Goal: Task Accomplishment & Management: Manage account settings

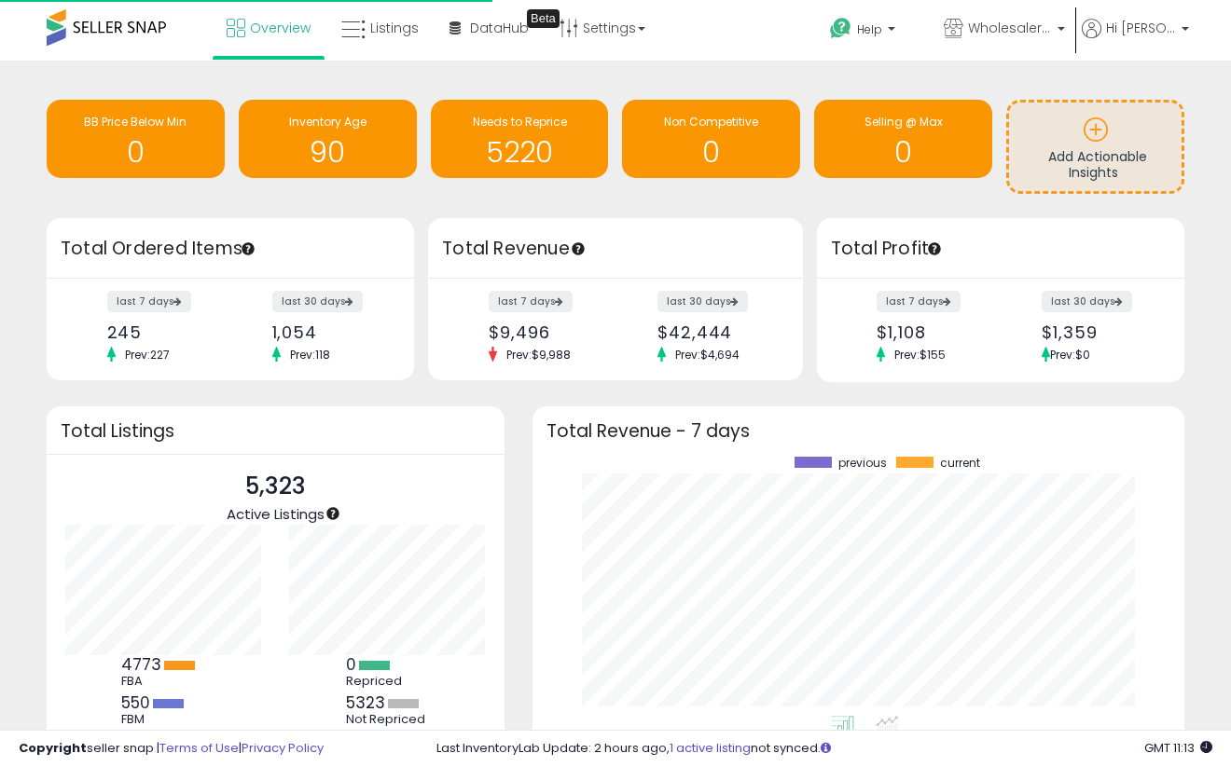
scroll to position [259, 614]
click at [392, 33] on span "Listings" at bounding box center [394, 28] width 48 height 19
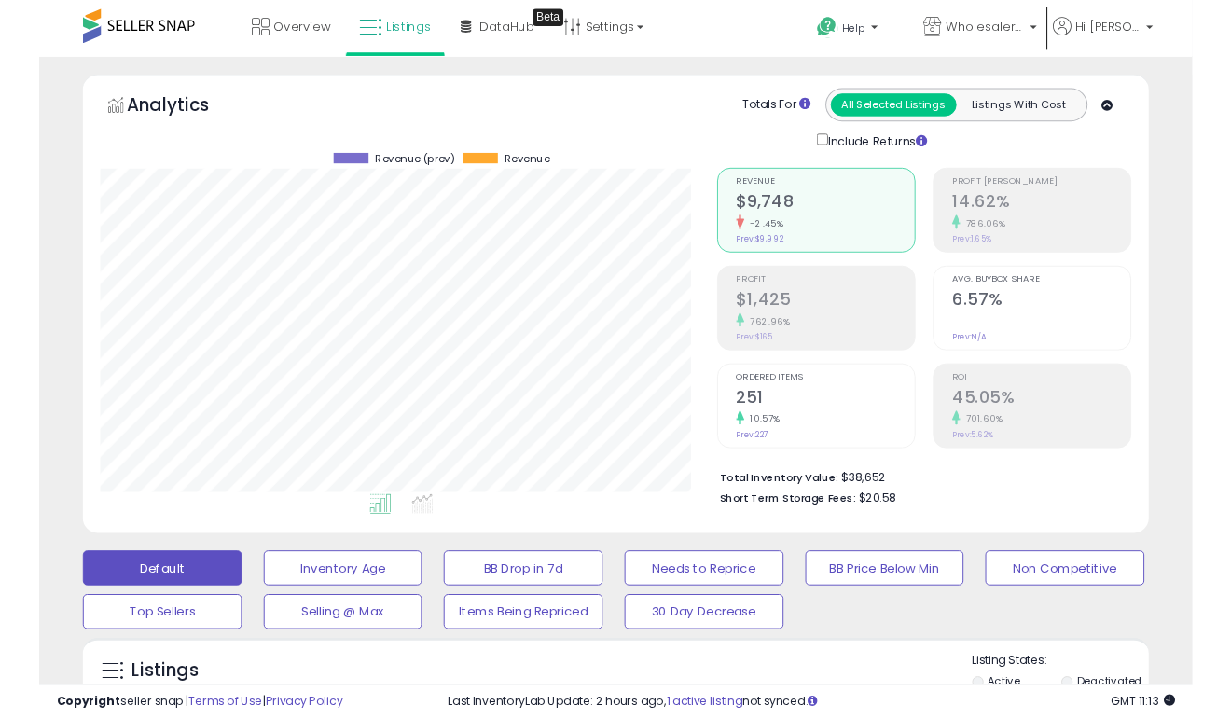
scroll to position [382, 657]
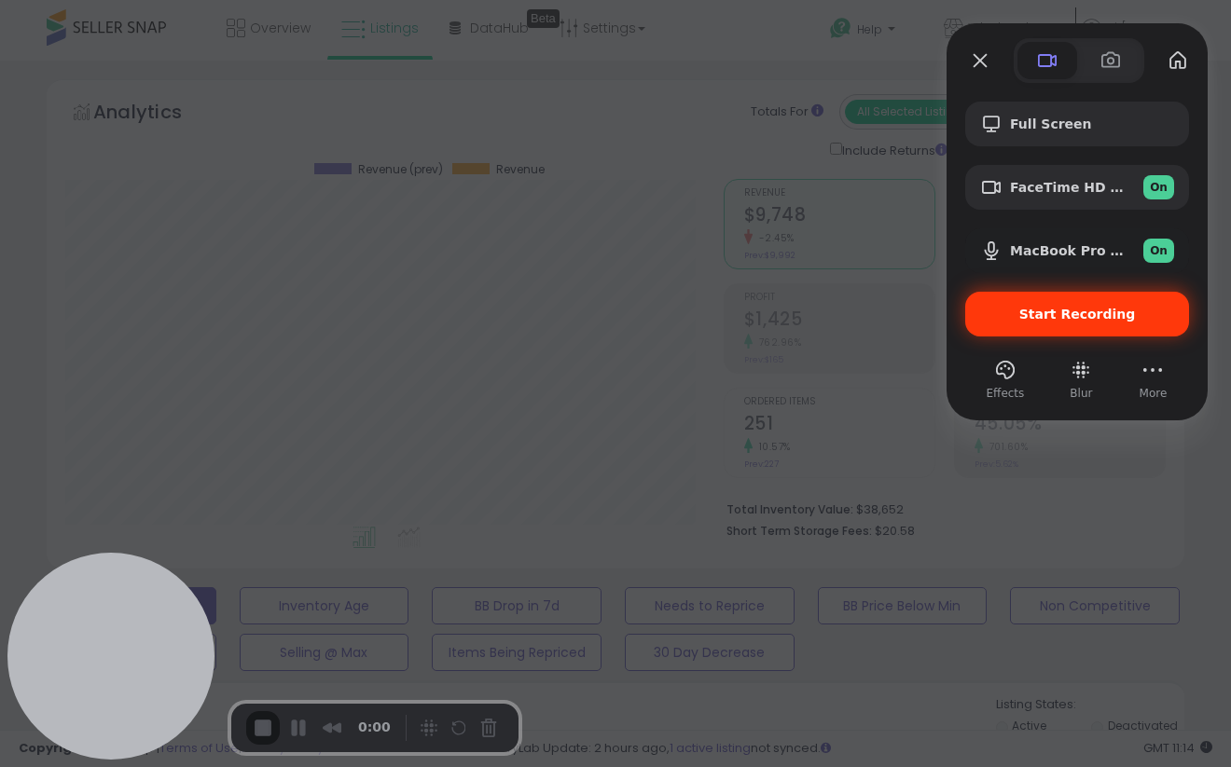
click at [1130, 321] on span "Start Recording" at bounding box center [1077, 314] width 194 height 15
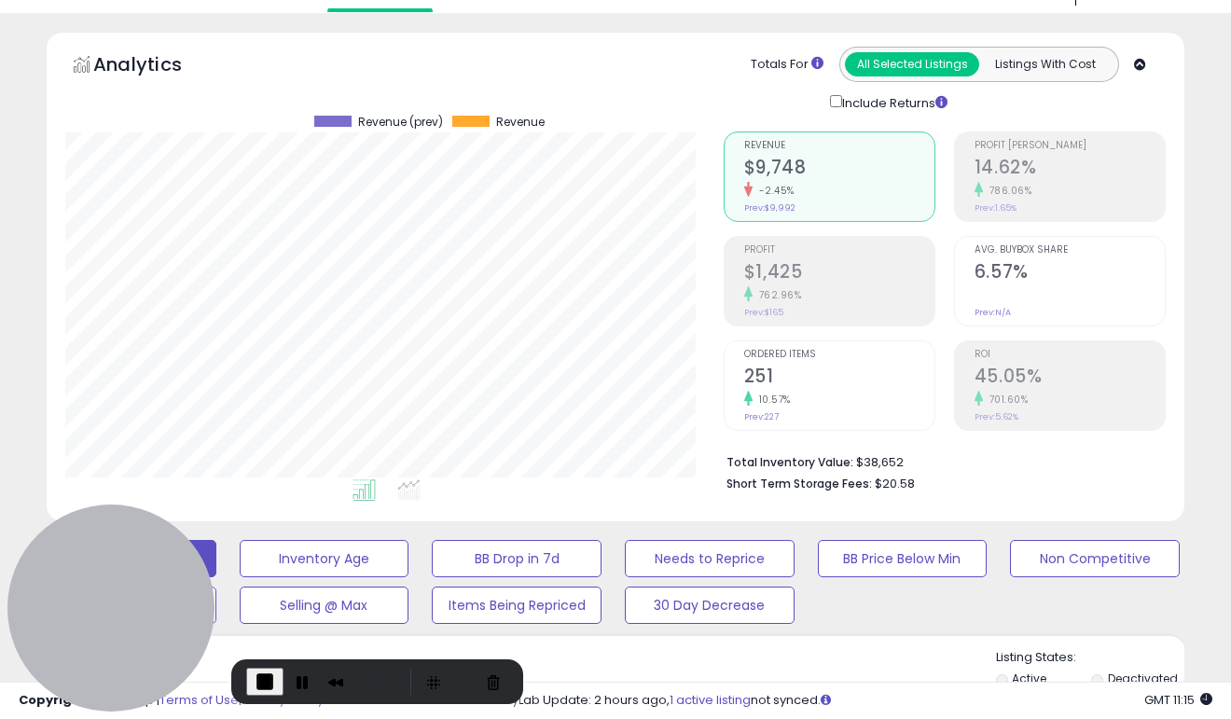
scroll to position [0, 0]
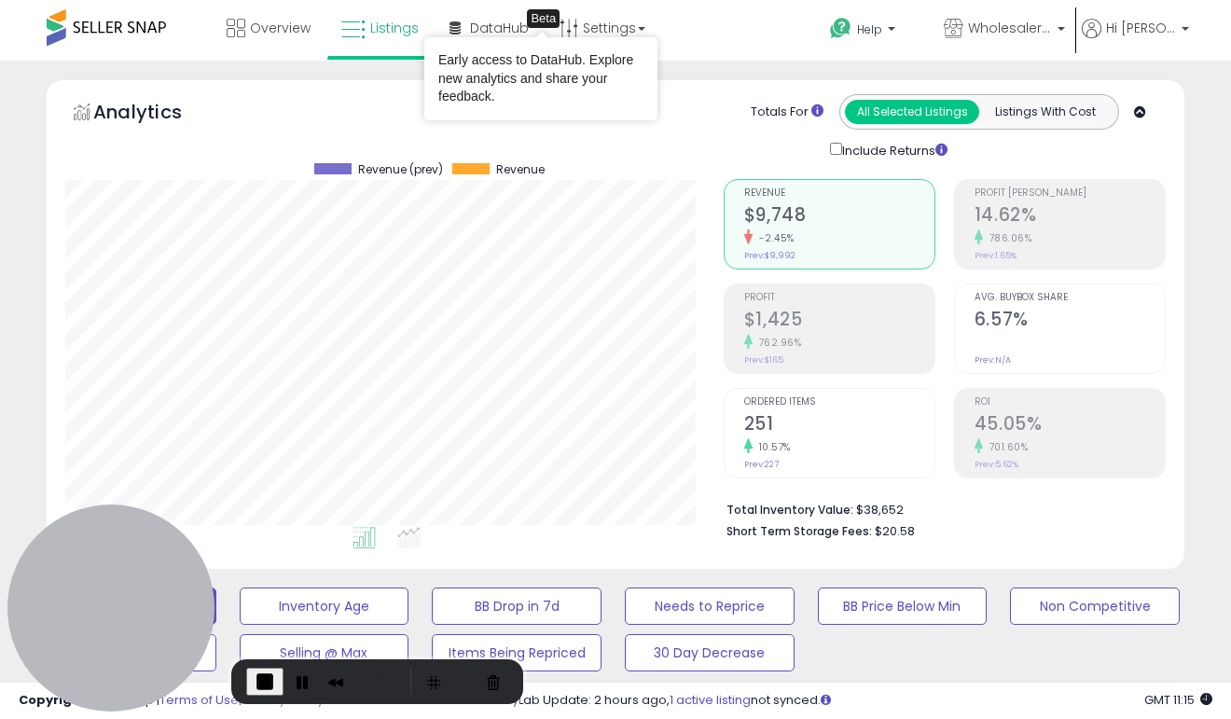
click at [603, 40] on div "Early access to DataHub. Explore new analytics and share your feedback." at bounding box center [540, 78] width 233 height 83
click at [608, 17] on link "Settings" at bounding box center [602, 28] width 114 height 56
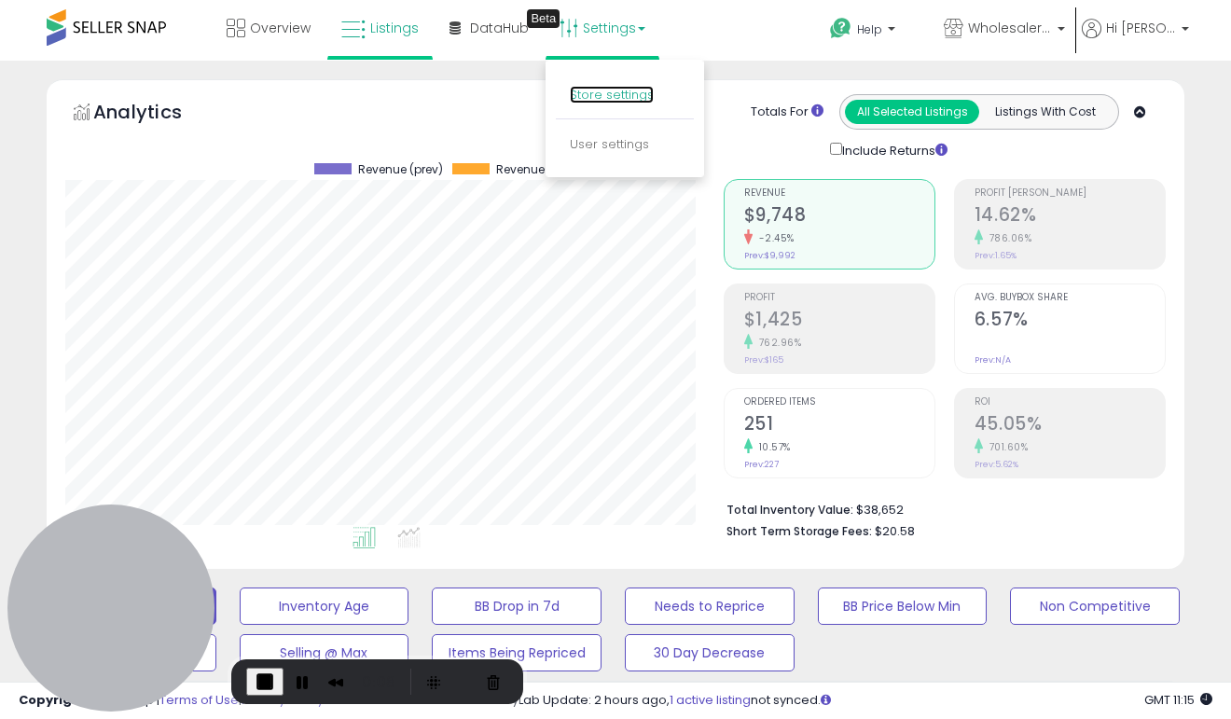
click at [608, 96] on link "Store settings" at bounding box center [612, 95] width 84 height 18
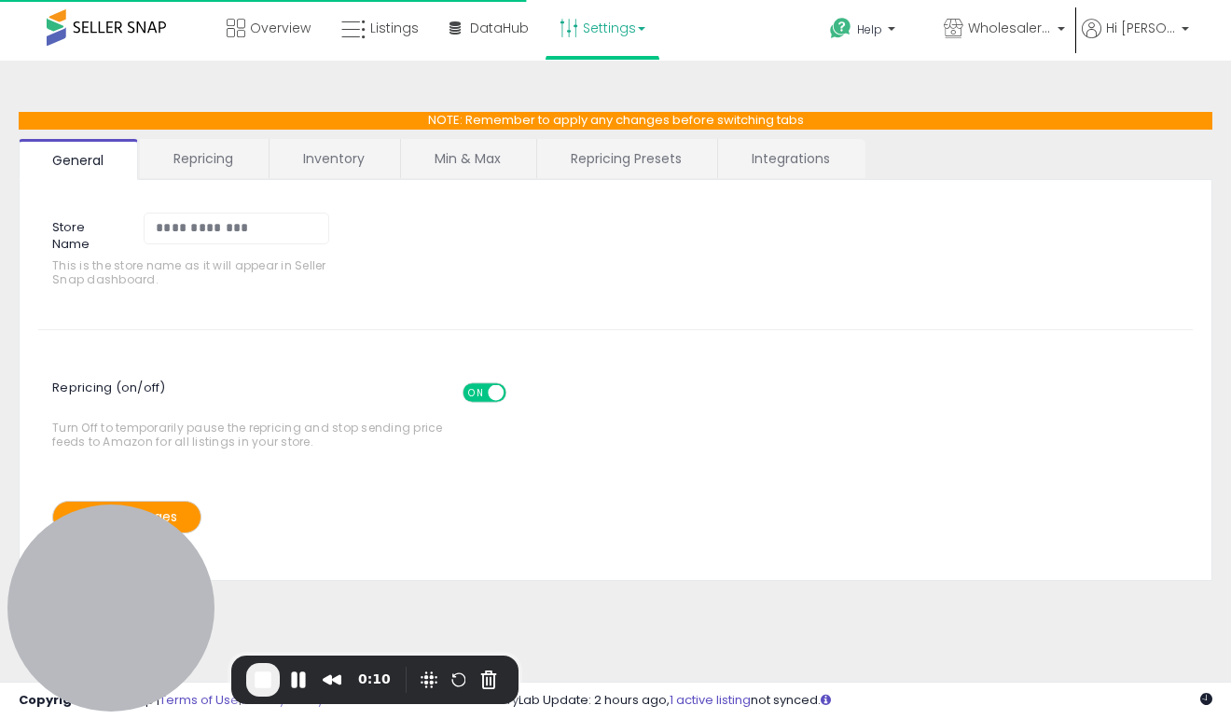
click at [345, 152] on link "Inventory" at bounding box center [333, 158] width 129 height 39
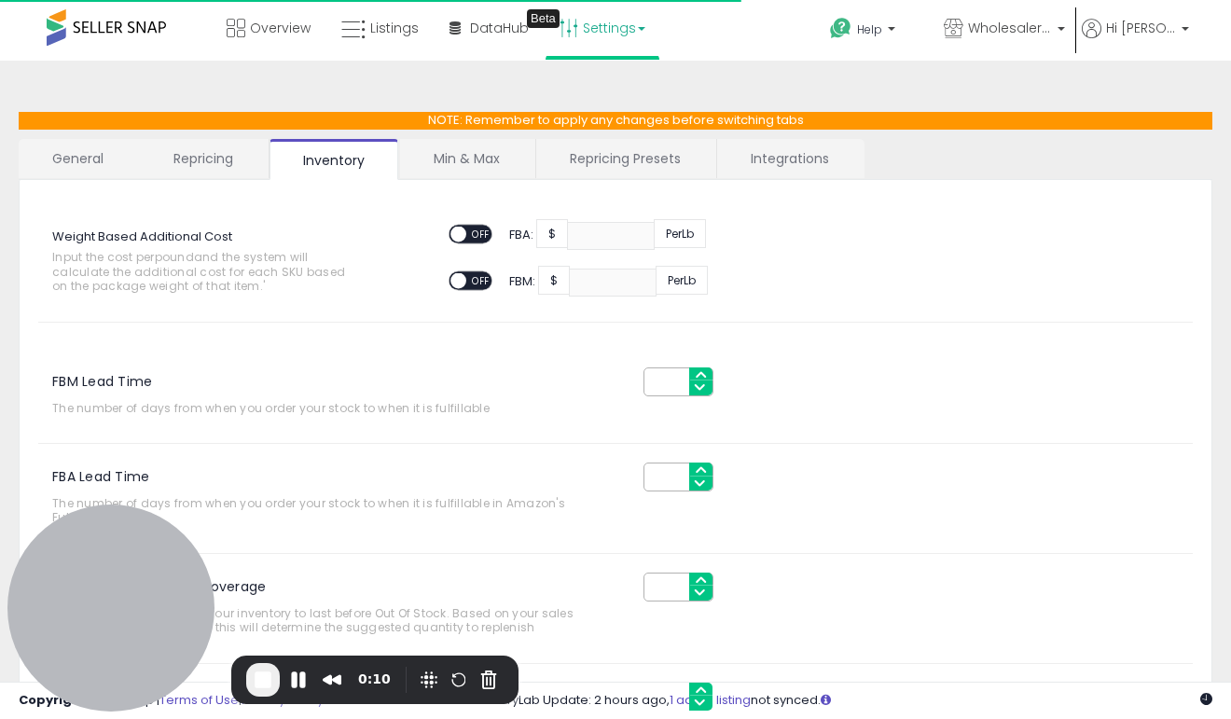
click at [481, 153] on link "Min & Max" at bounding box center [466, 158] width 133 height 39
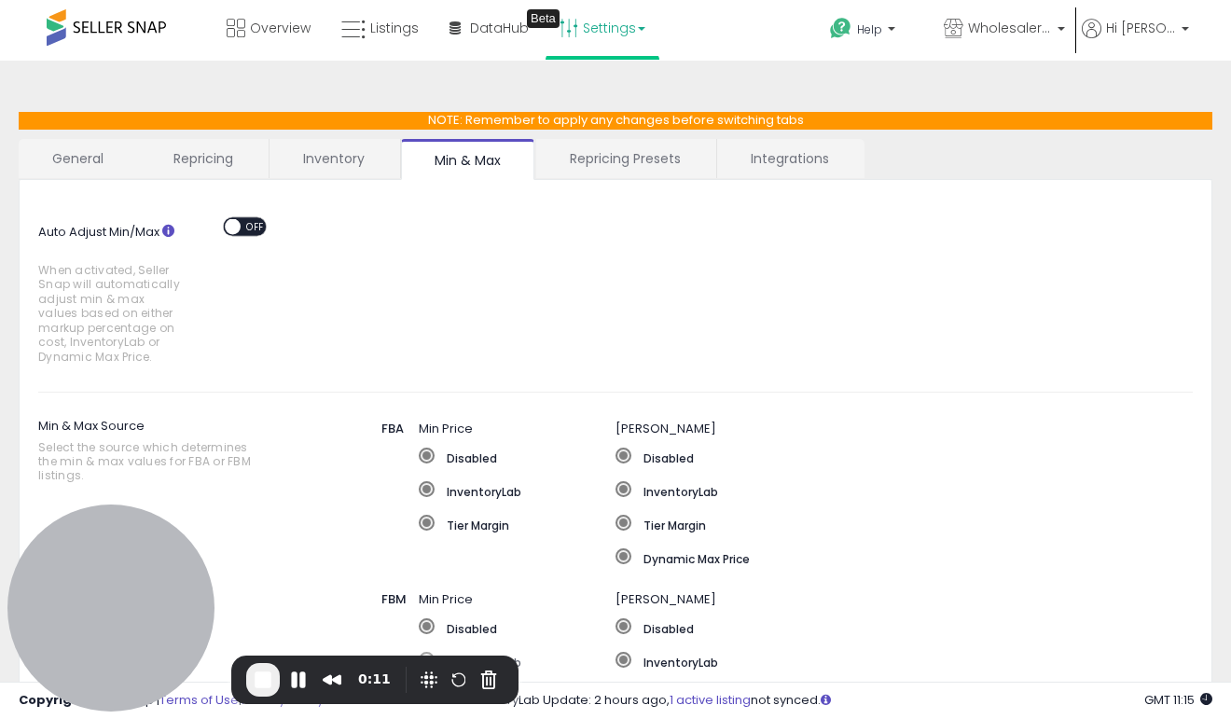
click at [249, 226] on span "OFF" at bounding box center [256, 226] width 30 height 16
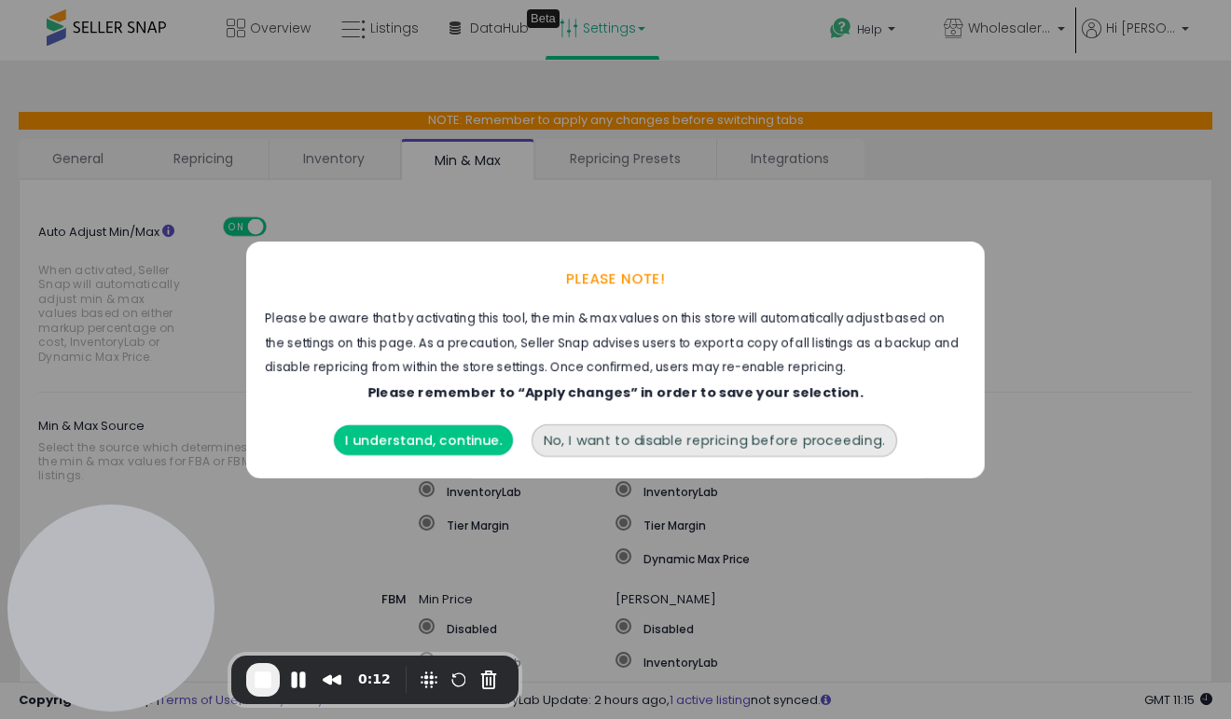
click at [459, 447] on button "I understand, continue." at bounding box center [423, 440] width 179 height 30
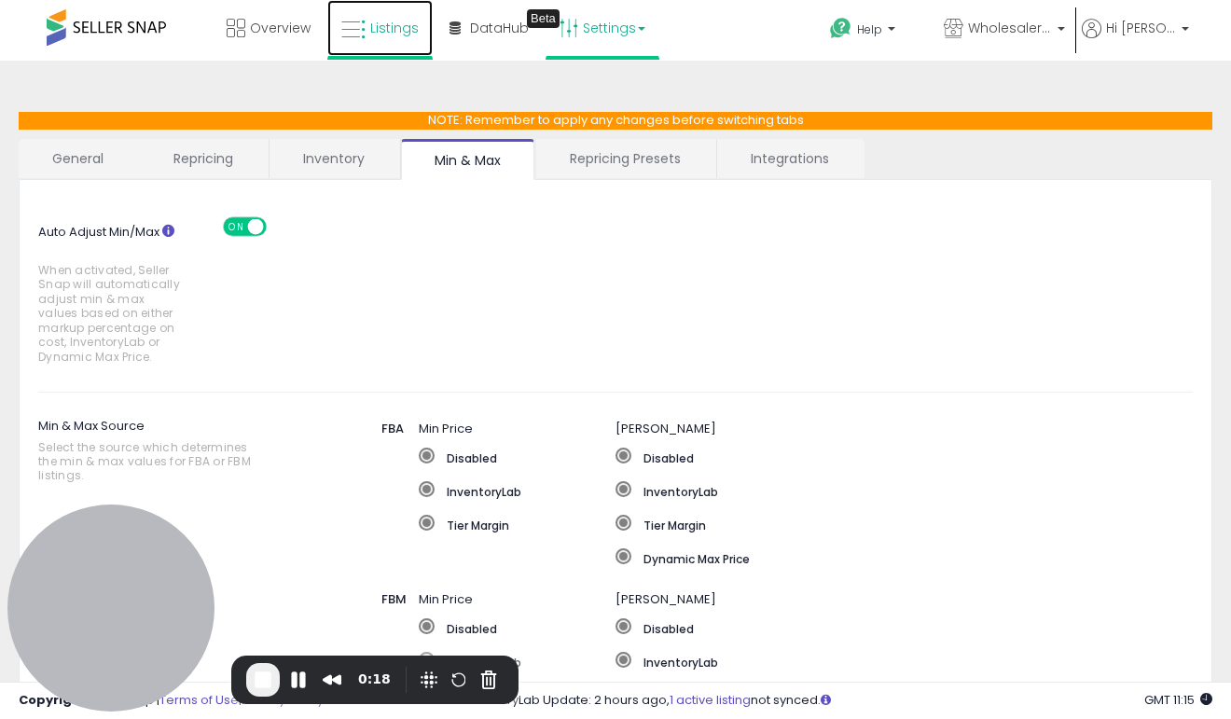
click at [351, 23] on icon at bounding box center [353, 30] width 24 height 24
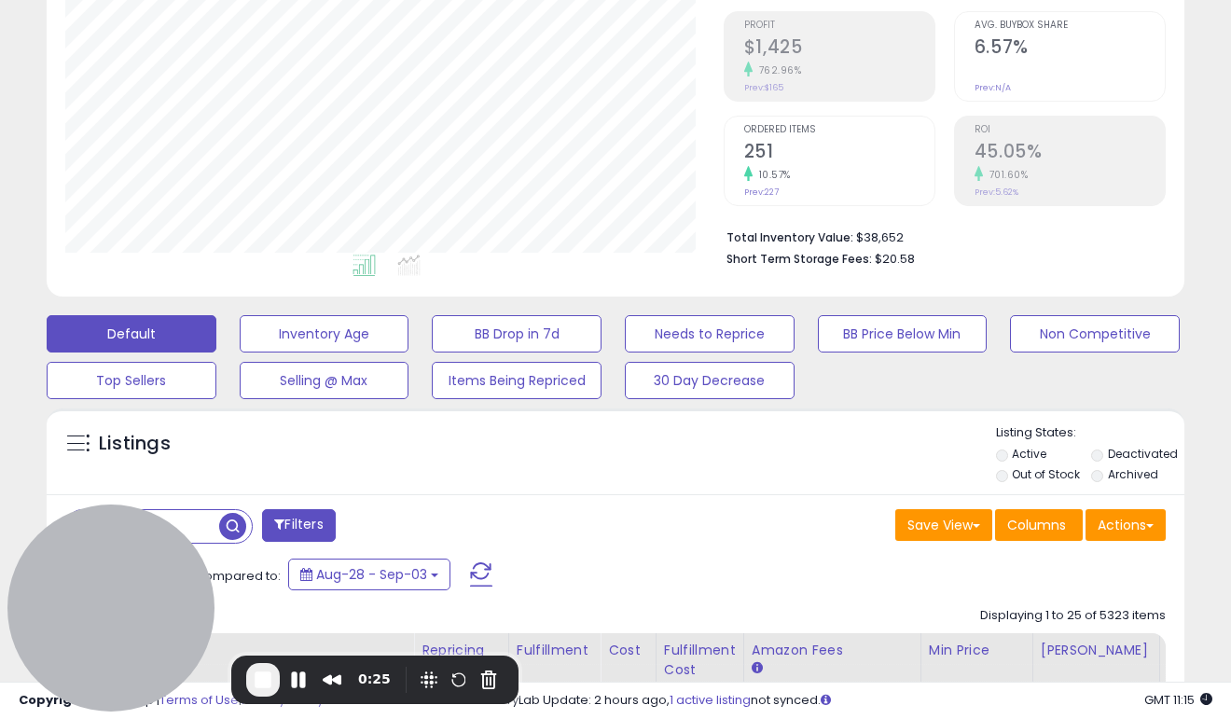
scroll to position [274, 0]
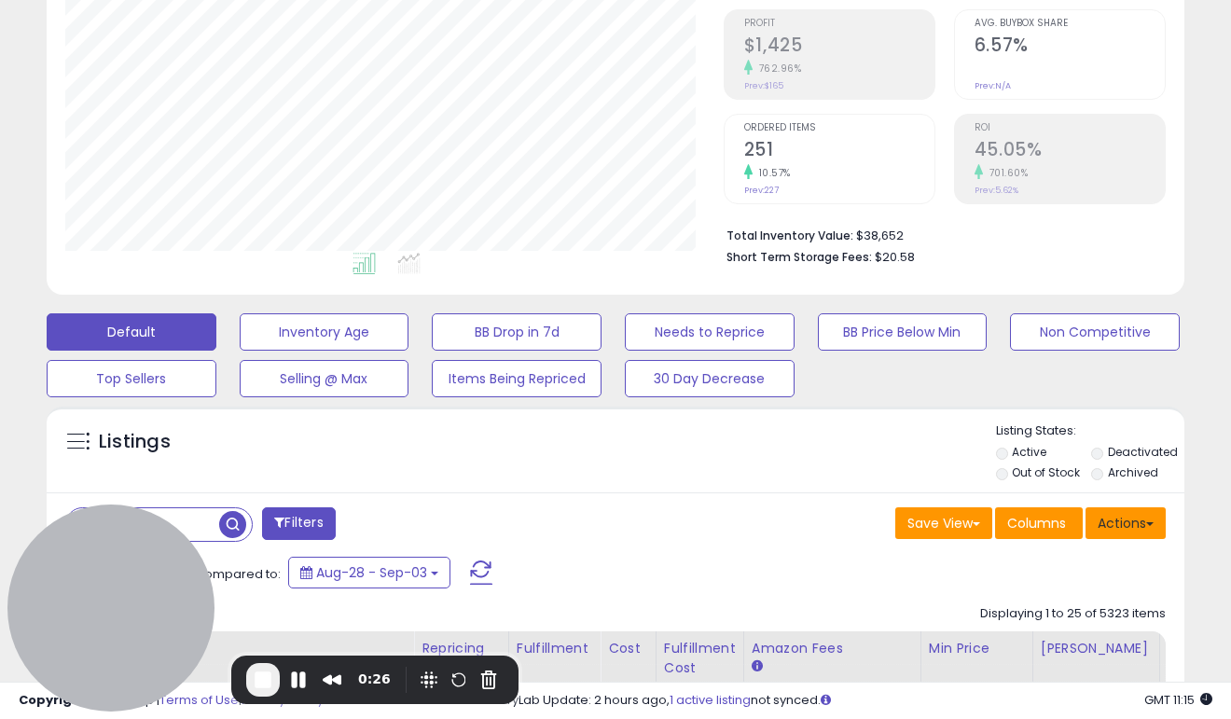
click at [1146, 529] on button "Actions" at bounding box center [1125, 523] width 80 height 32
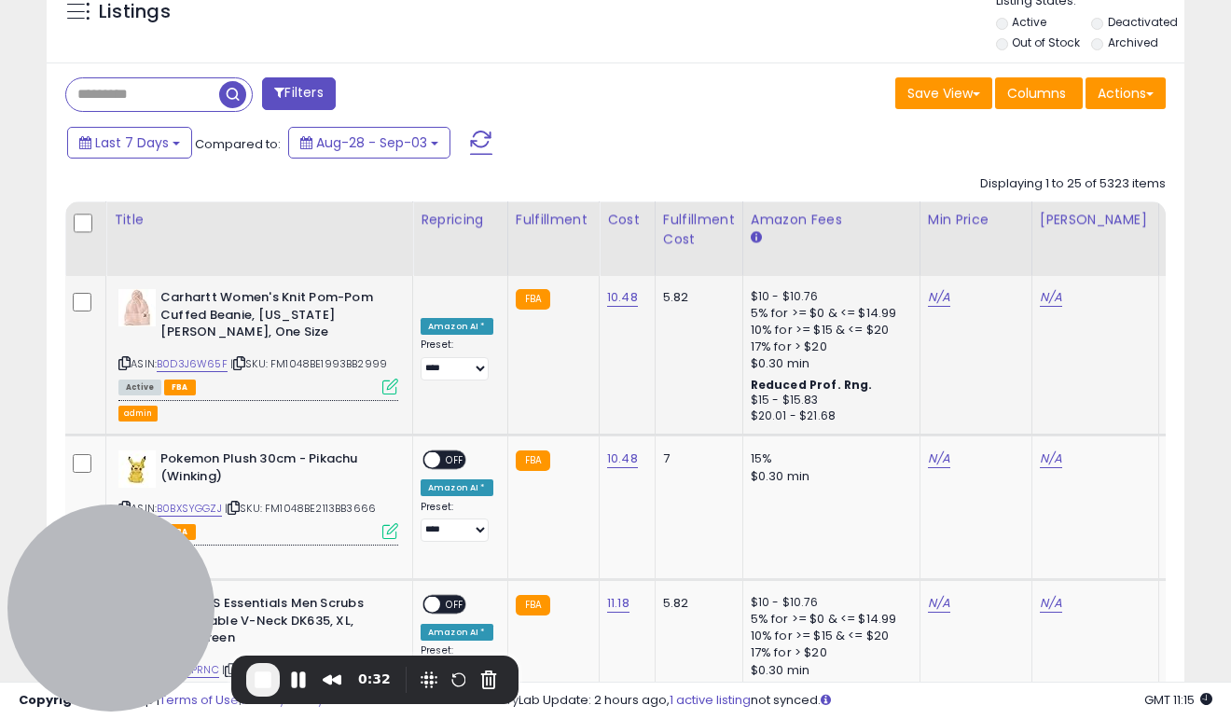
scroll to position [695, 0]
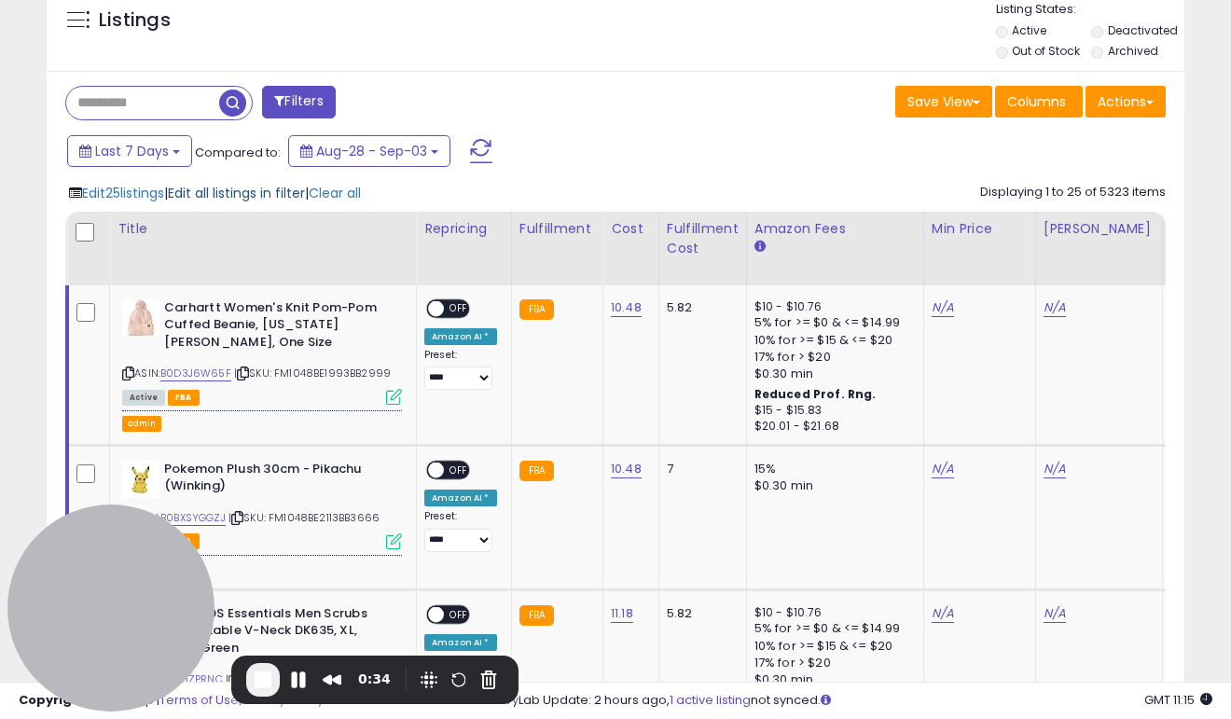
click at [234, 196] on span "Edit all listings in filter" at bounding box center [236, 193] width 137 height 19
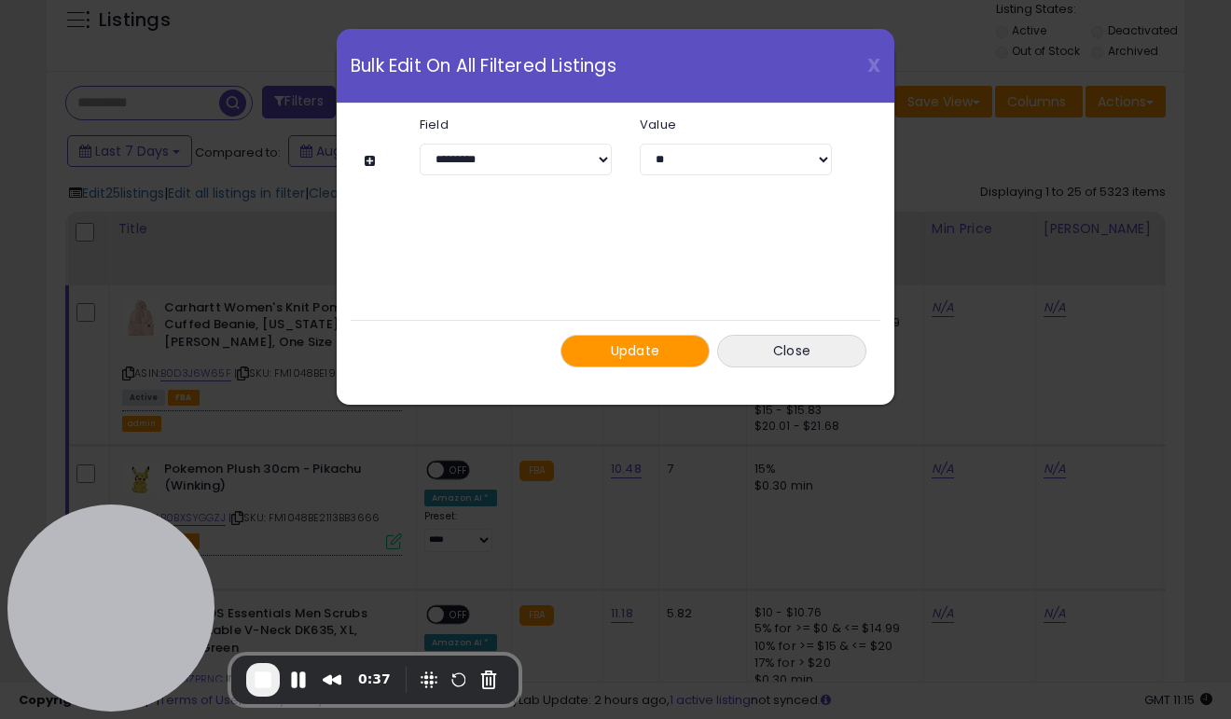
click at [789, 331] on div "Update Close" at bounding box center [616, 351] width 530 height 62
click at [791, 339] on button "Close" at bounding box center [791, 351] width 149 height 33
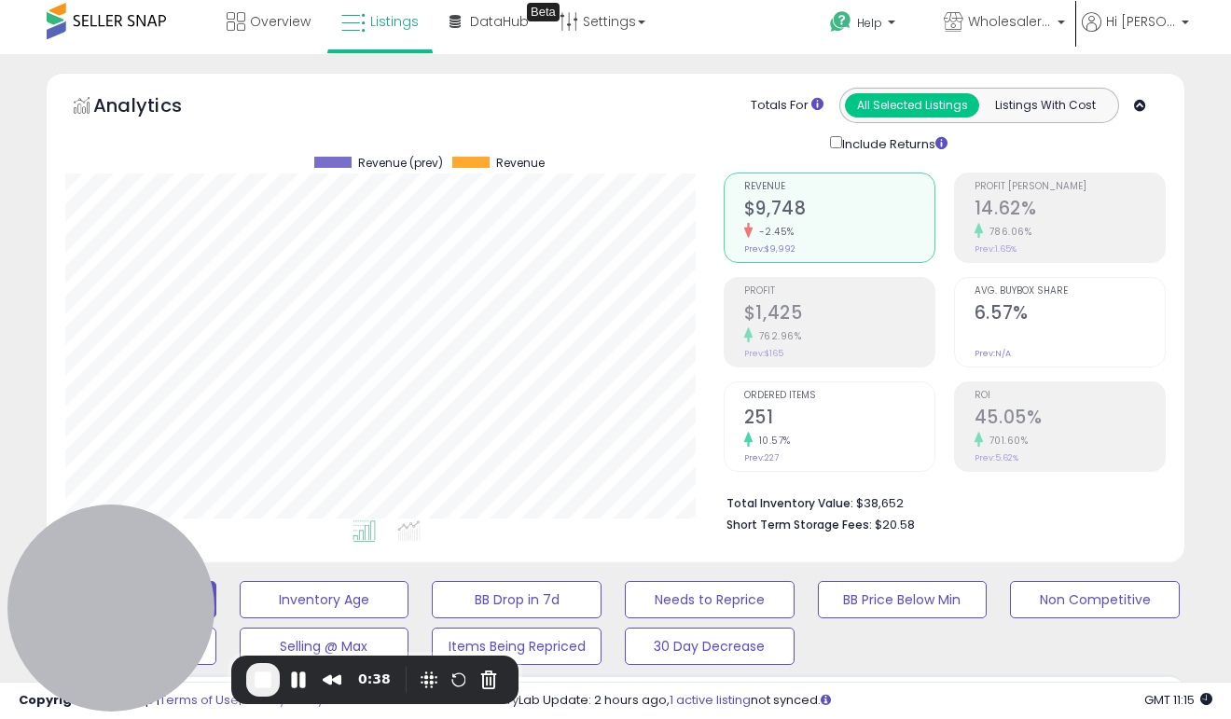
scroll to position [0, 0]
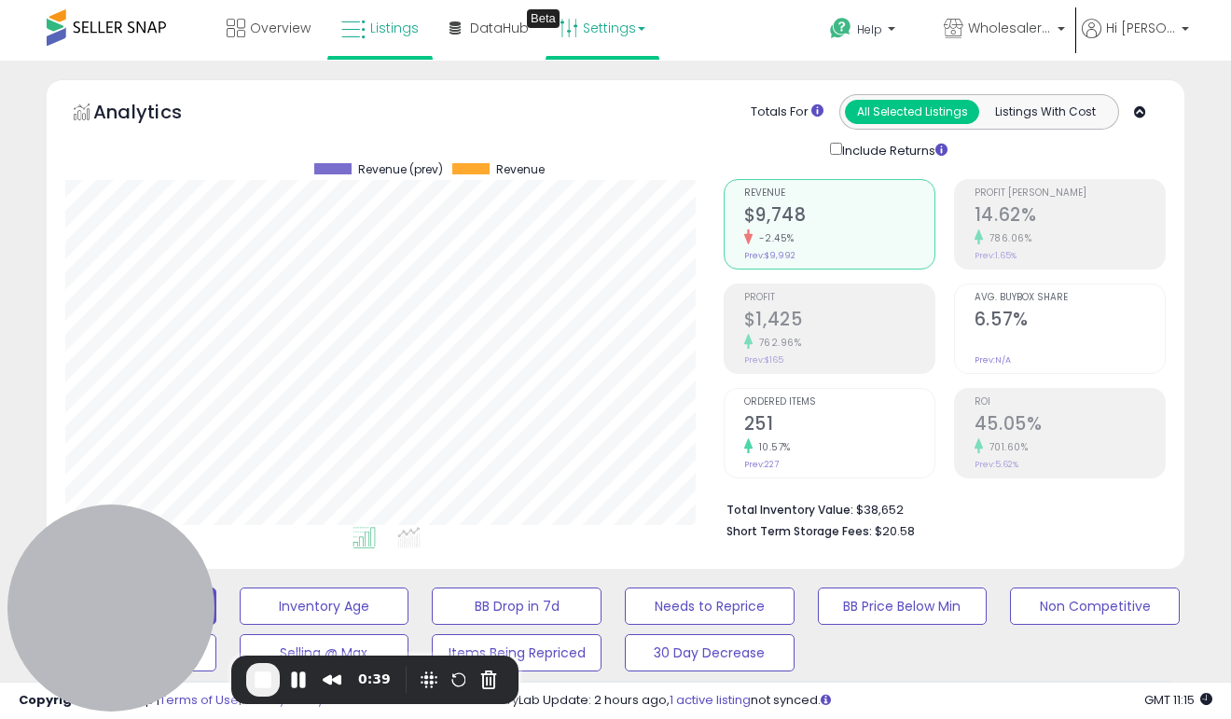
click at [607, 35] on link "Settings" at bounding box center [602, 28] width 114 height 56
click at [607, 97] on link "Store settings" at bounding box center [612, 95] width 84 height 18
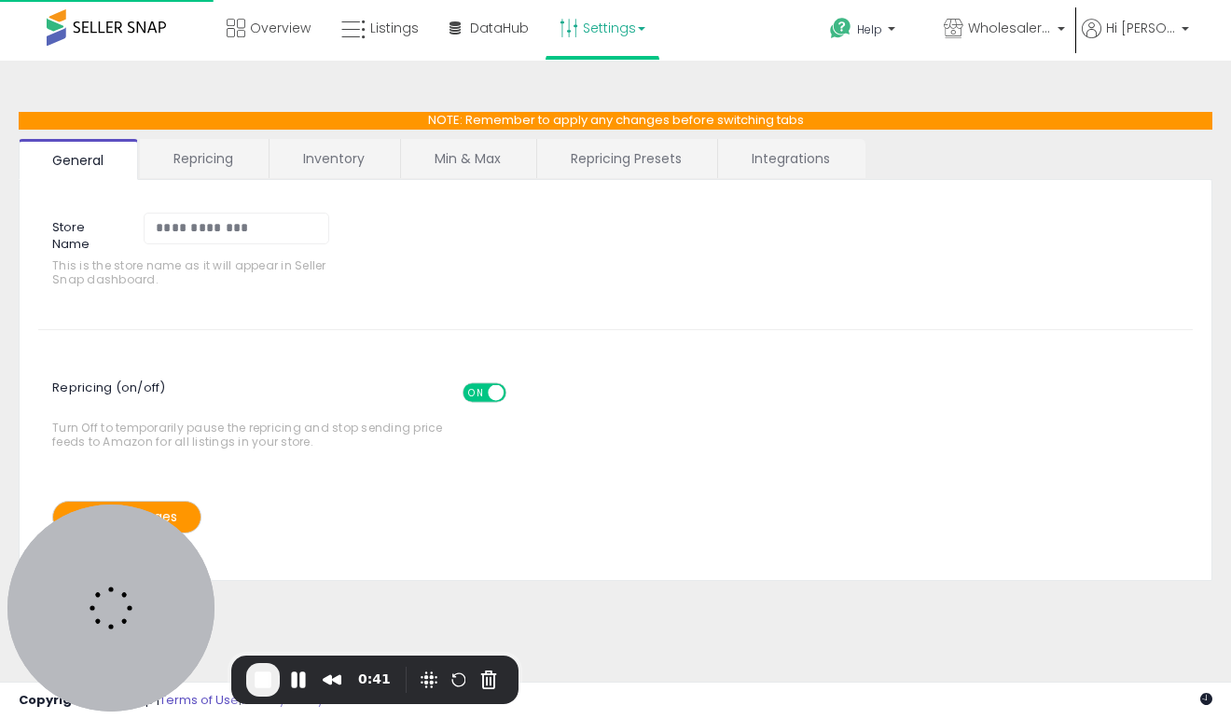
click at [484, 152] on link "Min & Max" at bounding box center [467, 158] width 133 height 39
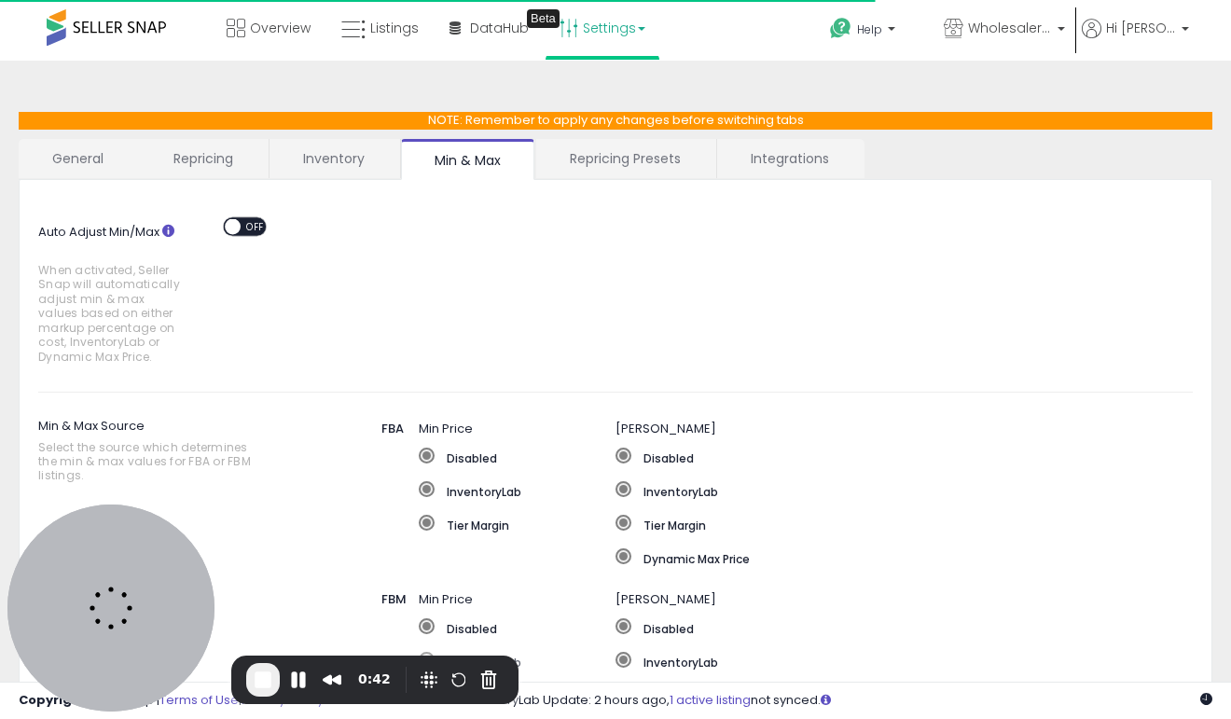
click at [656, 152] on link "Repricing Presets" at bounding box center [625, 158] width 178 height 39
select select "*********"
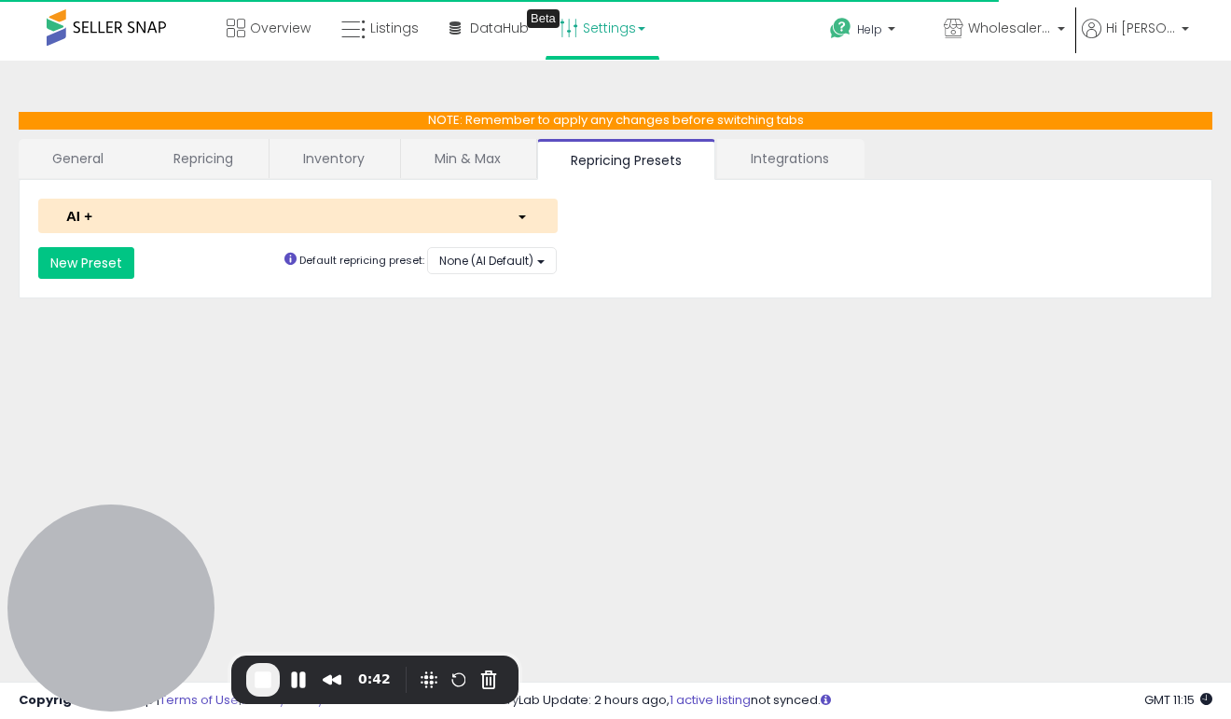
select select "**********"
select select "*********"
click at [400, 200] on button "AI +" at bounding box center [297, 216] width 519 height 34
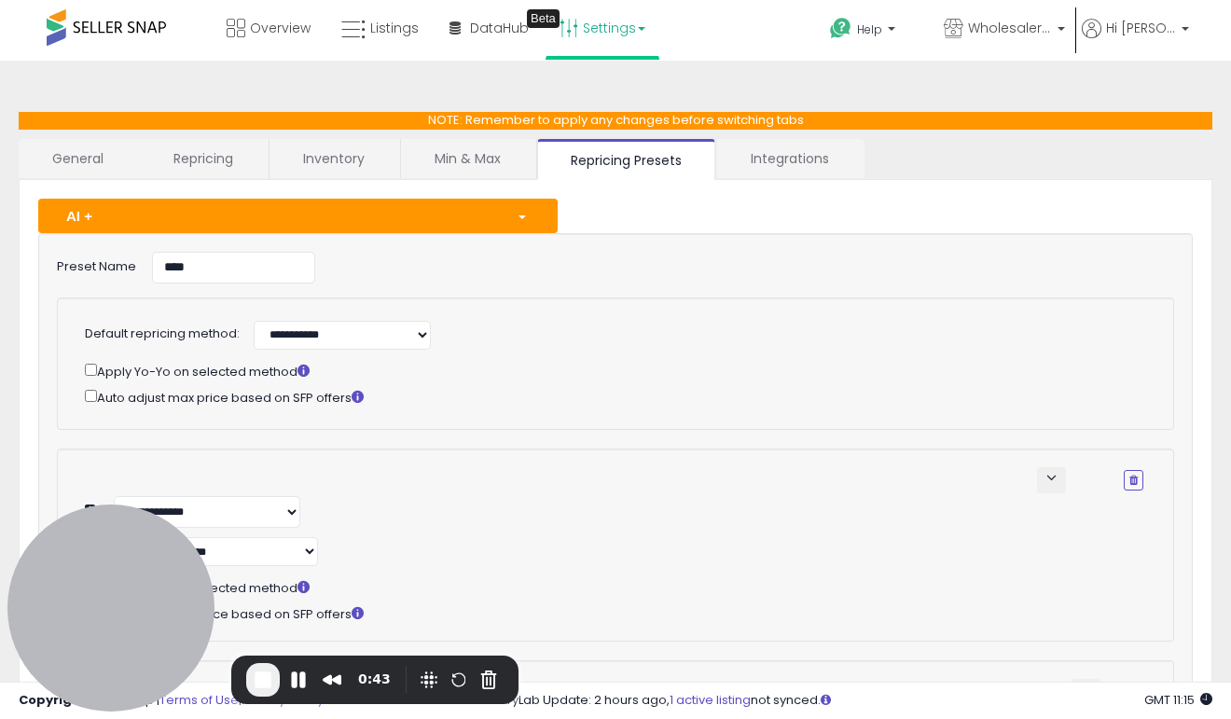
select select "**********"
select select "******"
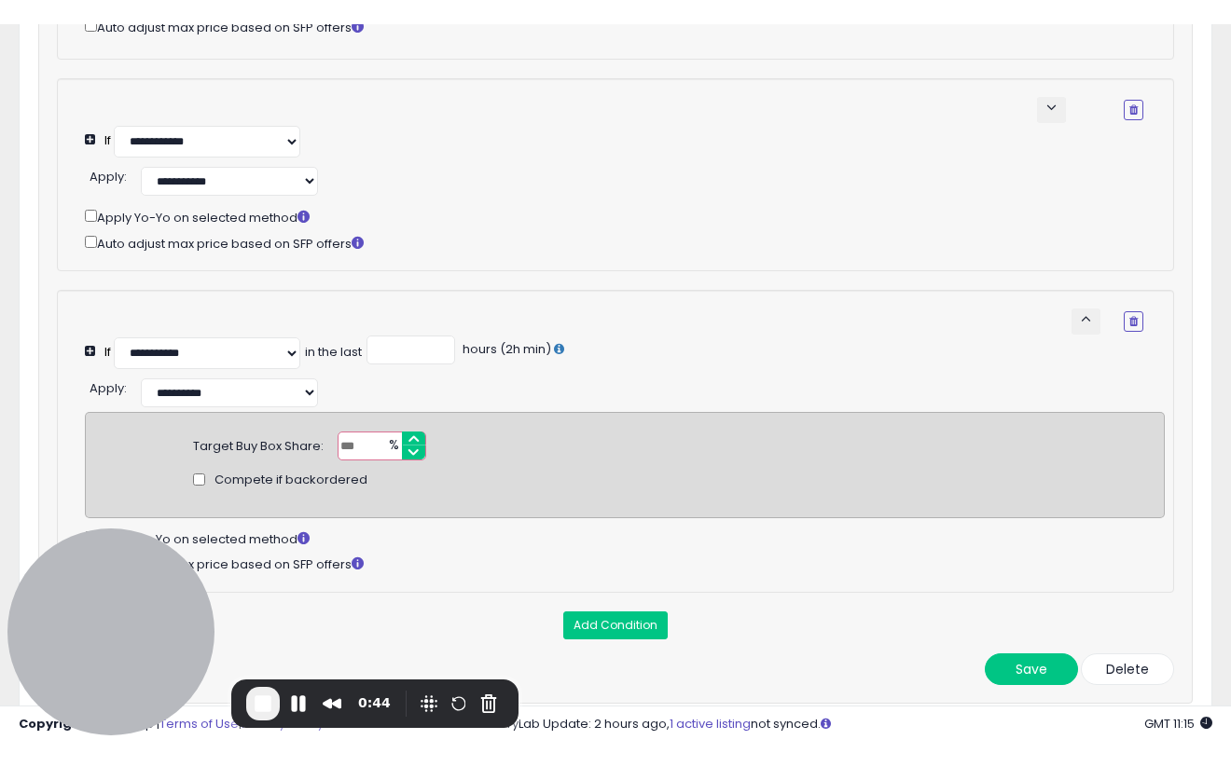
scroll to position [403, 0]
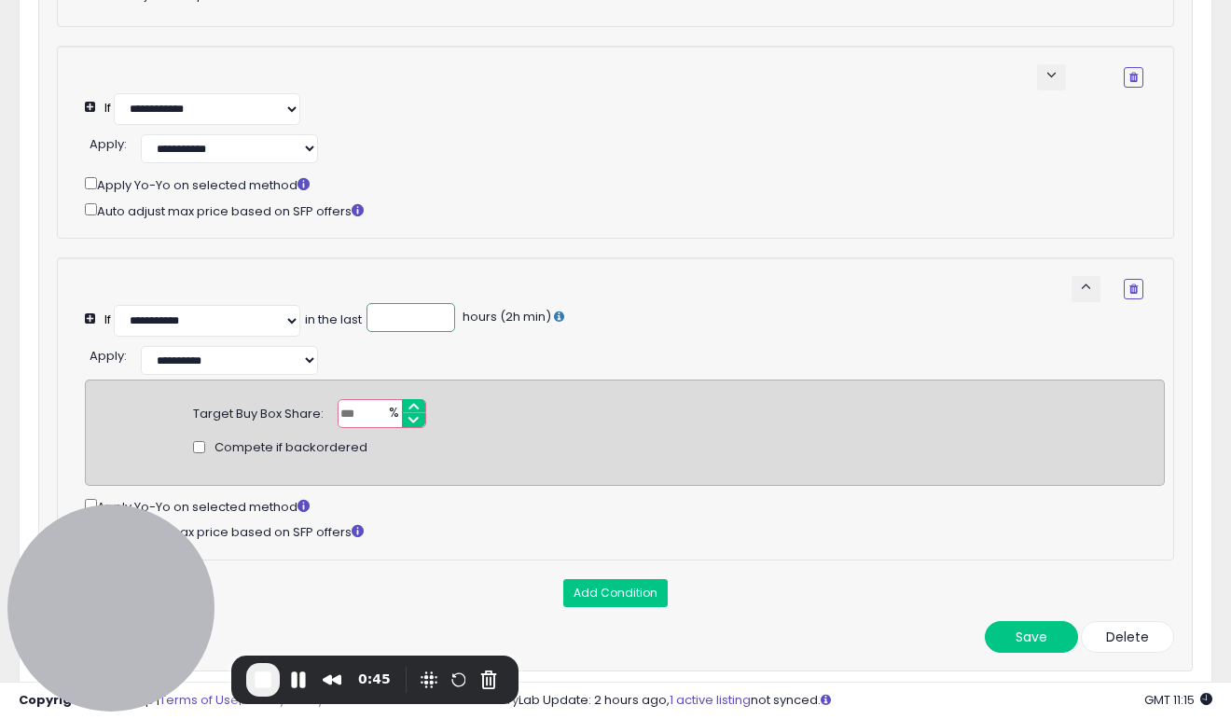
drag, startPoint x: 411, startPoint y: 324, endPoint x: 277, endPoint y: 302, distance: 136.1
click at [277, 302] on div "**********" at bounding box center [614, 302] width 1058 height 0
click at [267, 679] on span "End Recording" at bounding box center [263, 679] width 22 height 22
